Goal: Task Accomplishment & Management: Manage account settings

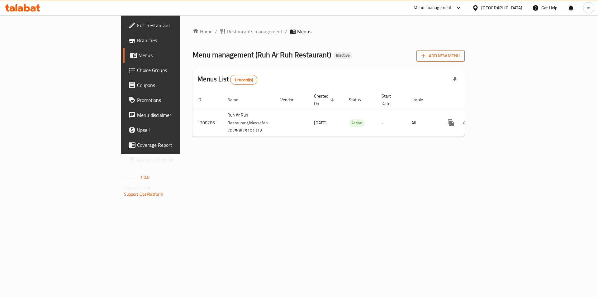
click at [460, 57] on span "Add New Menu" at bounding box center [441, 56] width 38 height 8
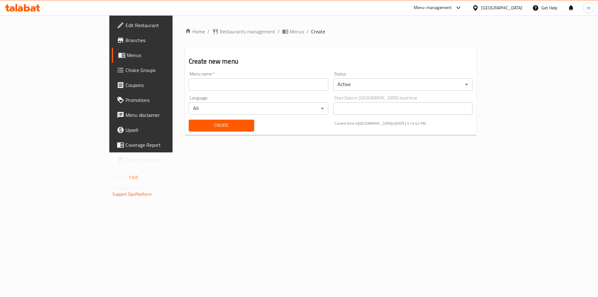
click at [189, 85] on input "text" at bounding box center [259, 84] width 140 height 12
type input "Final Menu"
click at [189, 120] on button "Create" at bounding box center [221, 126] width 65 height 12
click at [112, 59] on link "Menus" at bounding box center [161, 55] width 98 height 15
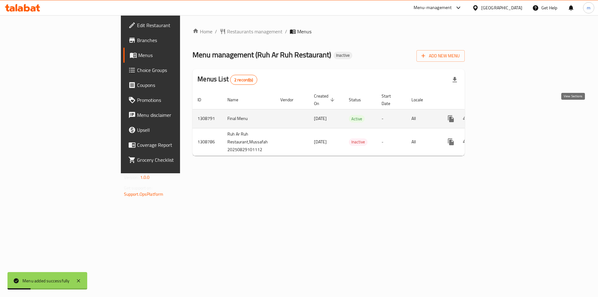
click at [499, 116] on icon "enhanced table" at bounding box center [496, 119] width 6 height 6
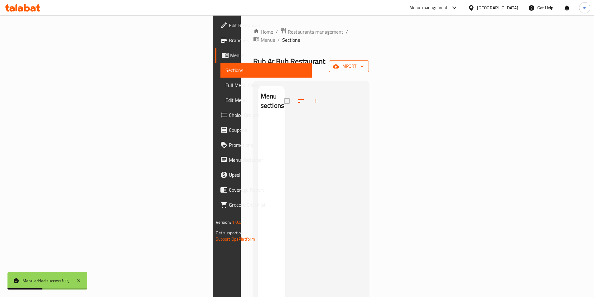
click at [369, 60] on button "import" at bounding box center [349, 66] width 40 height 12
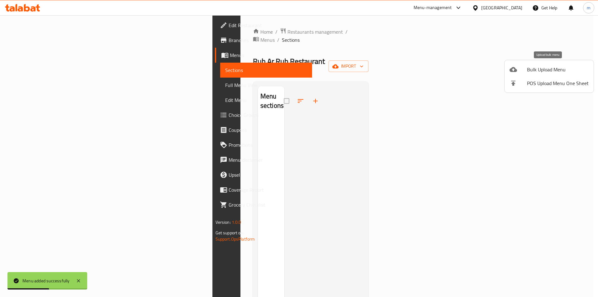
click at [528, 67] on span "Bulk Upload Menu" at bounding box center [558, 69] width 62 height 7
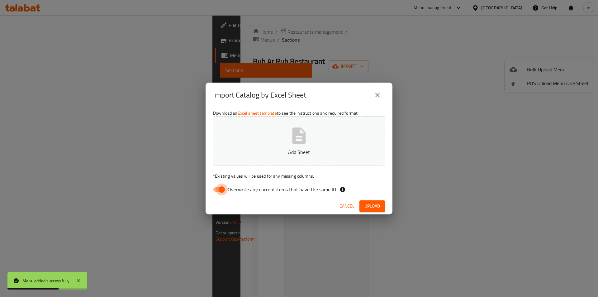
click at [222, 185] on input "Overwrite any current items that have the same ID." at bounding box center [222, 190] width 36 height 12
checkbox input "false"
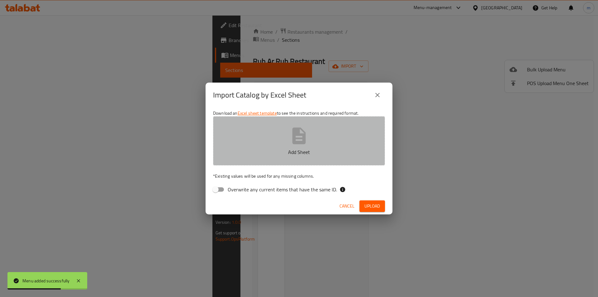
click at [254, 146] on button "Add Sheet" at bounding box center [299, 140] width 172 height 49
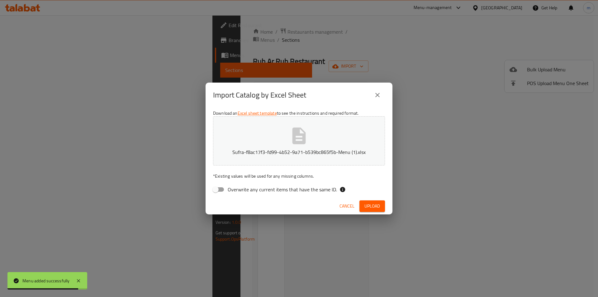
click at [172, 119] on div "Import Catalog by Excel Sheet Download an Excel sheet template to see the instr…" at bounding box center [299, 148] width 598 height 297
click at [372, 207] on span "Upload" at bounding box center [373, 206] width 16 height 8
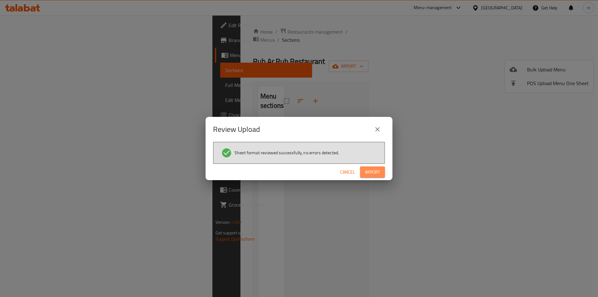
click at [376, 168] on span "Import" at bounding box center [372, 172] width 15 height 8
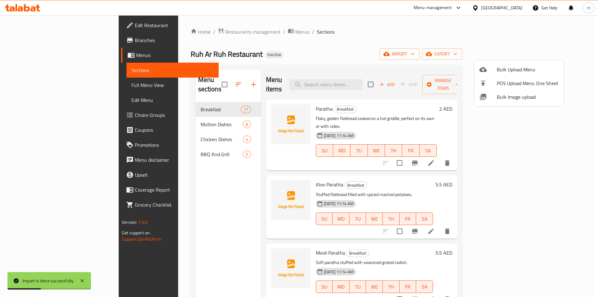
click at [548, 53] on div at bounding box center [299, 148] width 598 height 297
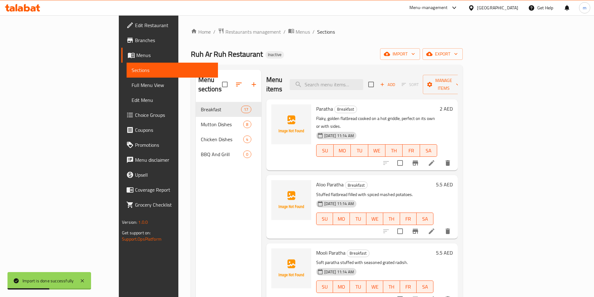
click at [432, 53] on icon "button" at bounding box center [429, 54] width 6 height 4
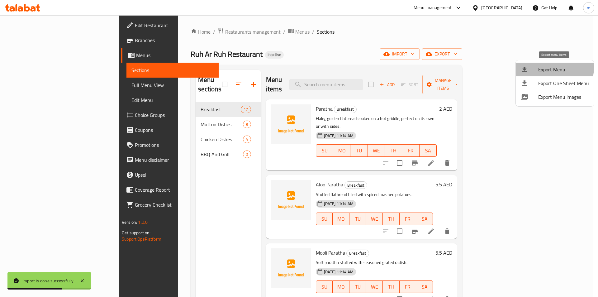
click at [540, 67] on span "Export Menu" at bounding box center [563, 69] width 51 height 7
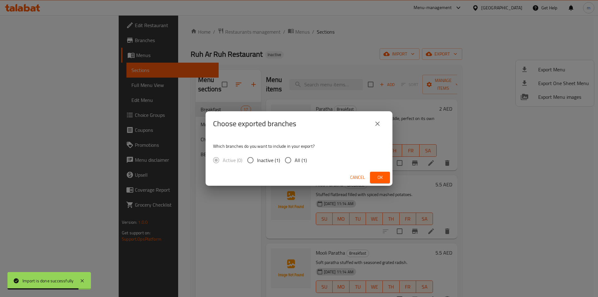
click at [300, 157] on span "All (1)" at bounding box center [301, 159] width 12 height 7
click at [295, 157] on input "All (1)" at bounding box center [288, 160] width 13 height 13
radio input "true"
click at [387, 176] on button "Ok" at bounding box center [380, 178] width 20 height 12
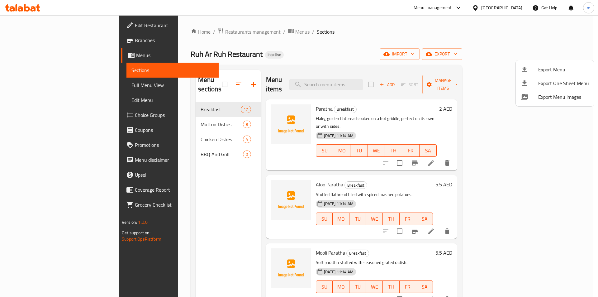
click at [32, 83] on div at bounding box center [299, 148] width 598 height 297
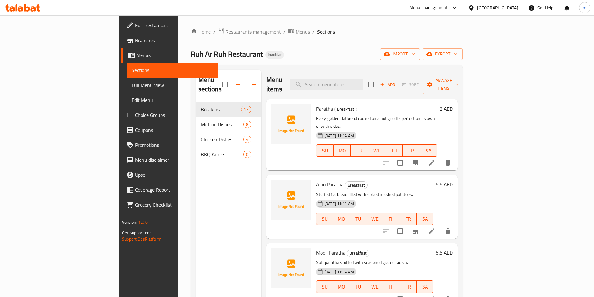
click at [131, 83] on span "Full Menu View" at bounding box center [171, 84] width 81 height 7
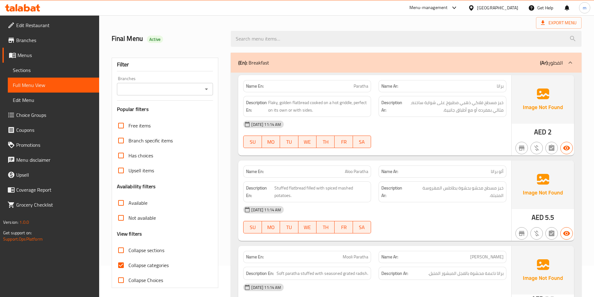
scroll to position [93, 0]
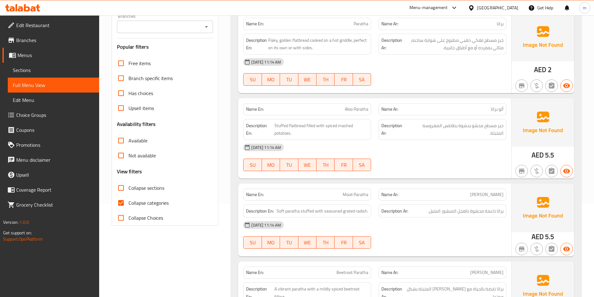
click at [123, 206] on input "Collapse categories" at bounding box center [120, 202] width 15 height 15
checkbox input "false"
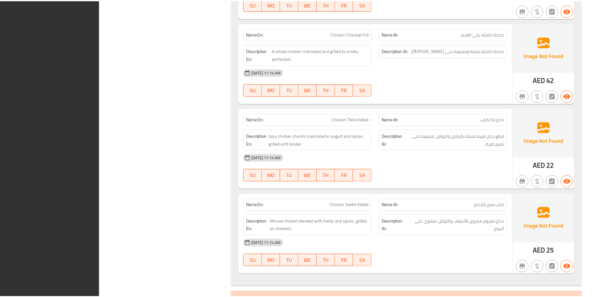
scroll to position [2373, 0]
